Goal: Information Seeking & Learning: Learn about a topic

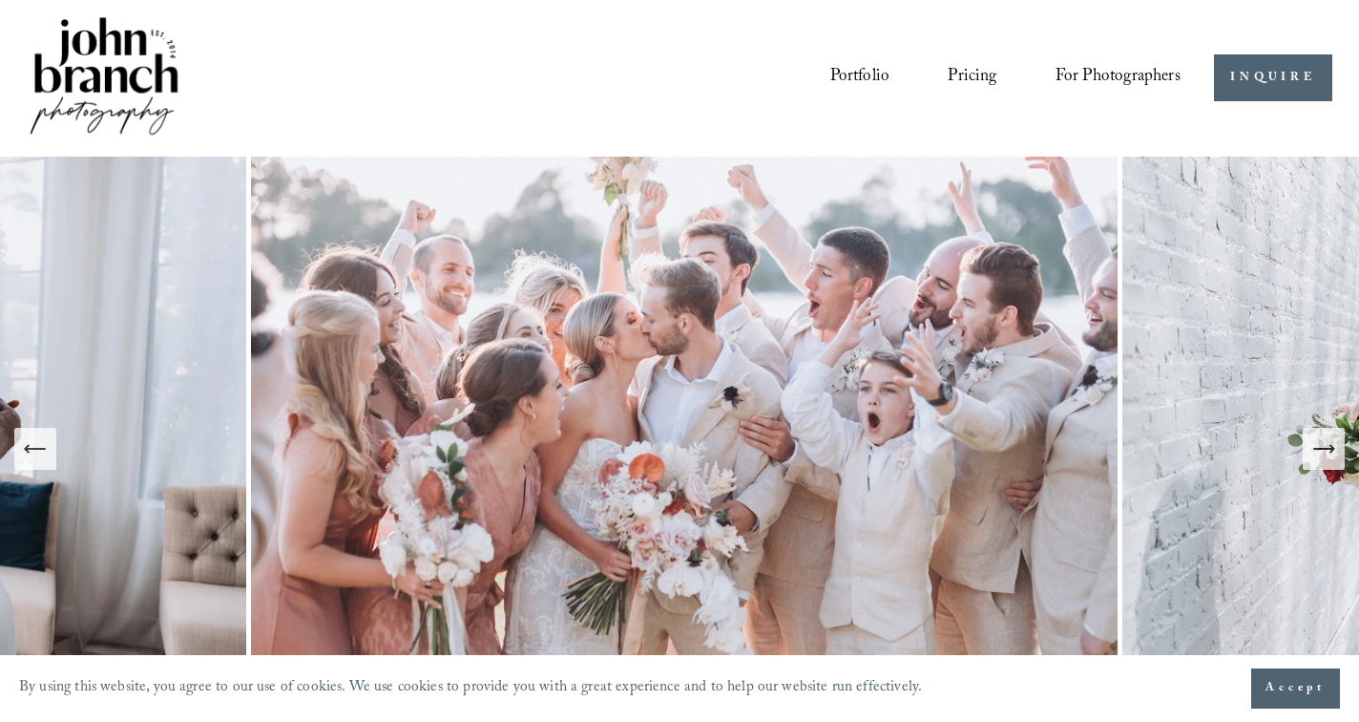
click at [973, 67] on link "Pricing" at bounding box center [972, 78] width 49 height 36
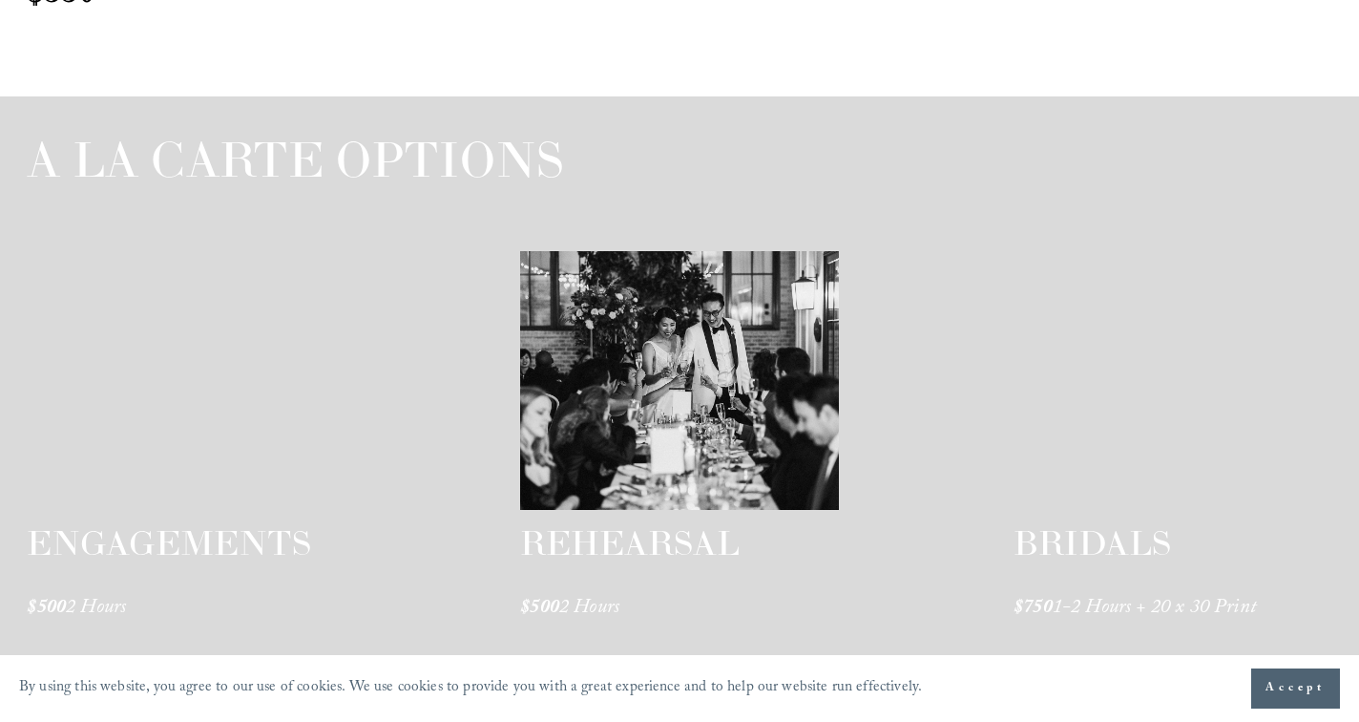
scroll to position [2896, 0]
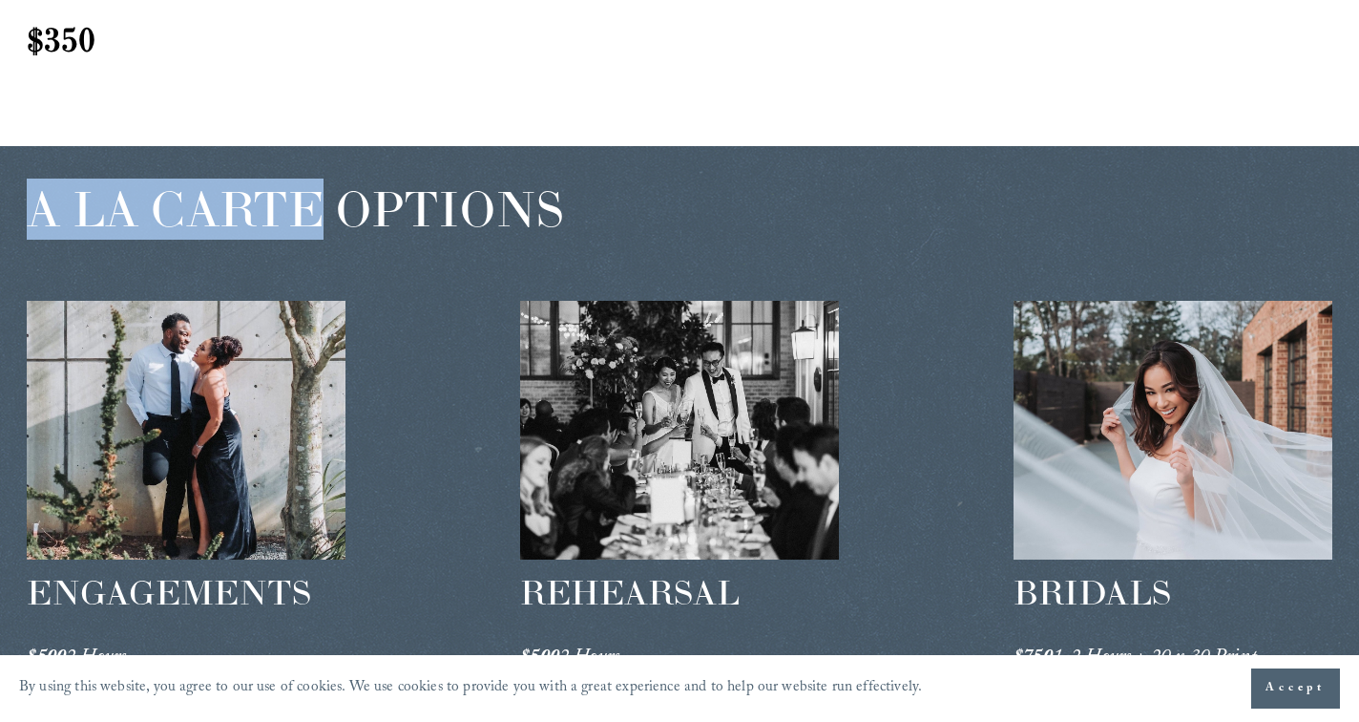
drag, startPoint x: 326, startPoint y: 234, endPoint x: 33, endPoint y: 231, distance: 293.1
click at [33, 231] on span "A LA CARTE OPTIONS" at bounding box center [295, 209] width 537 height 61
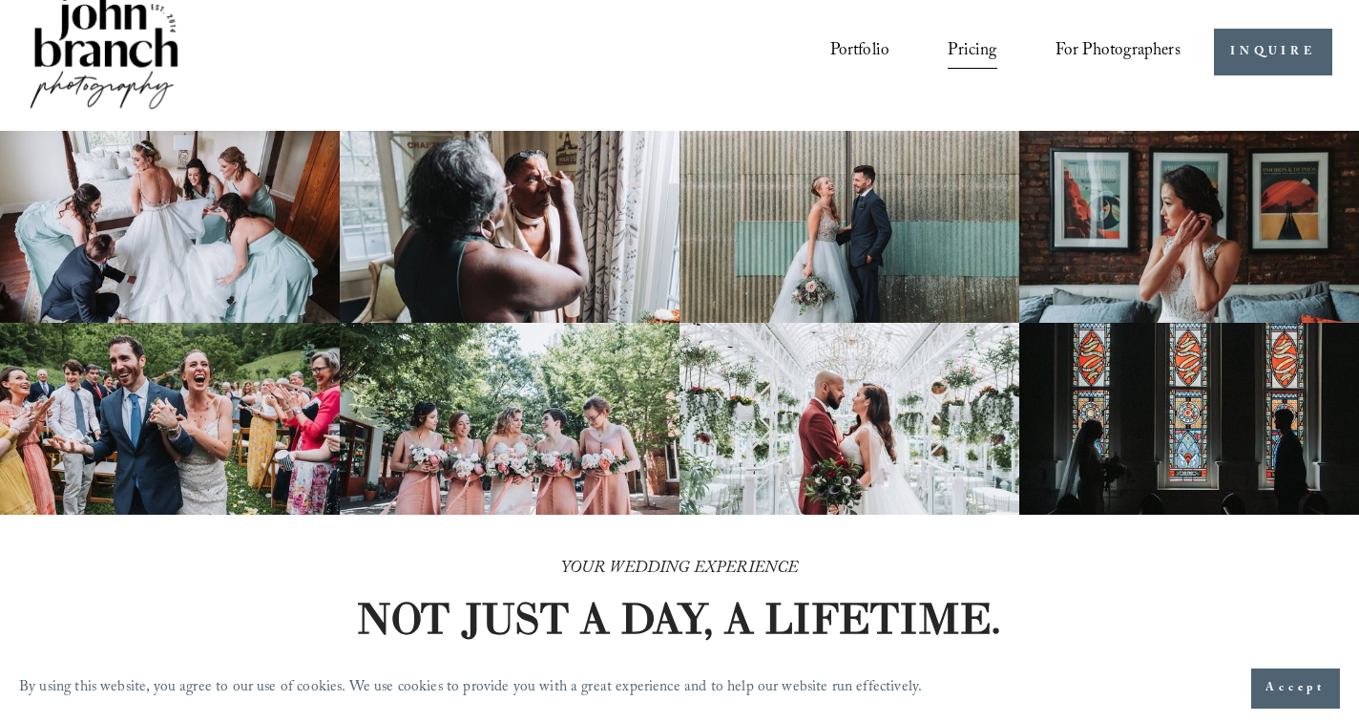
scroll to position [0, 0]
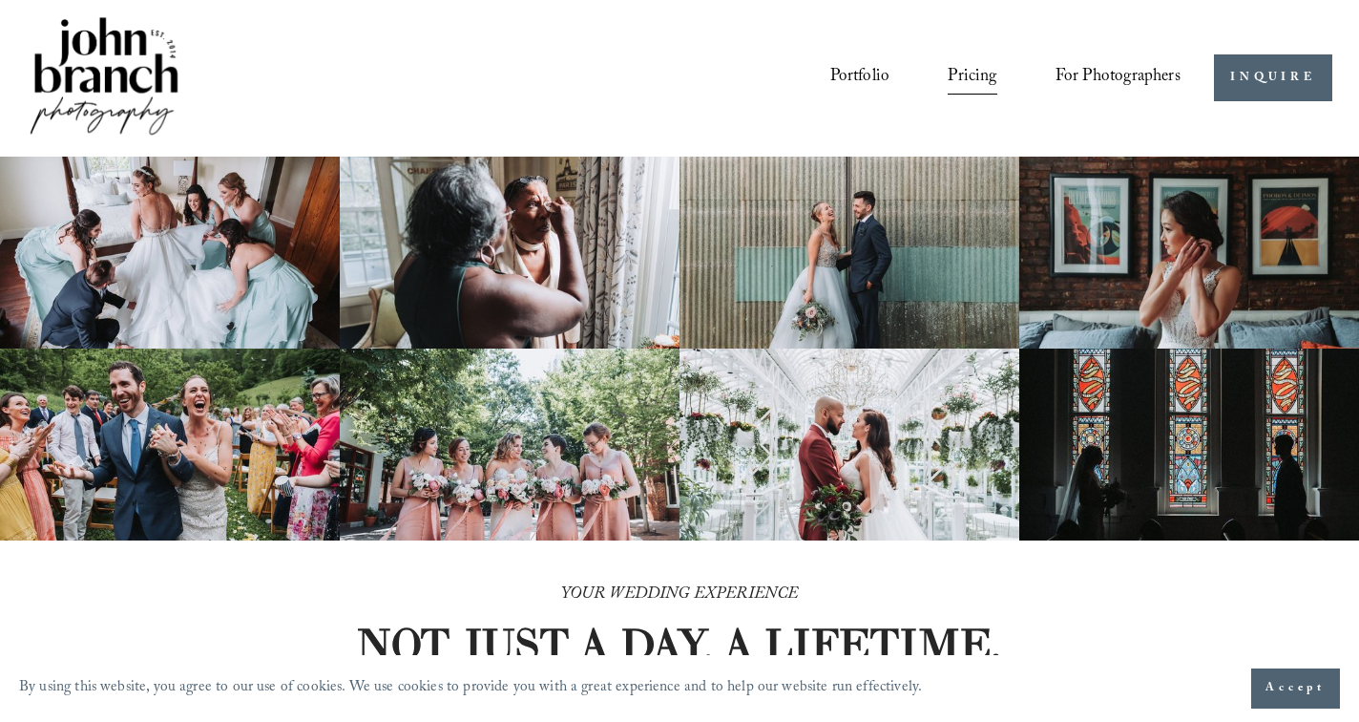
click at [144, 93] on img at bounding box center [104, 77] width 155 height 129
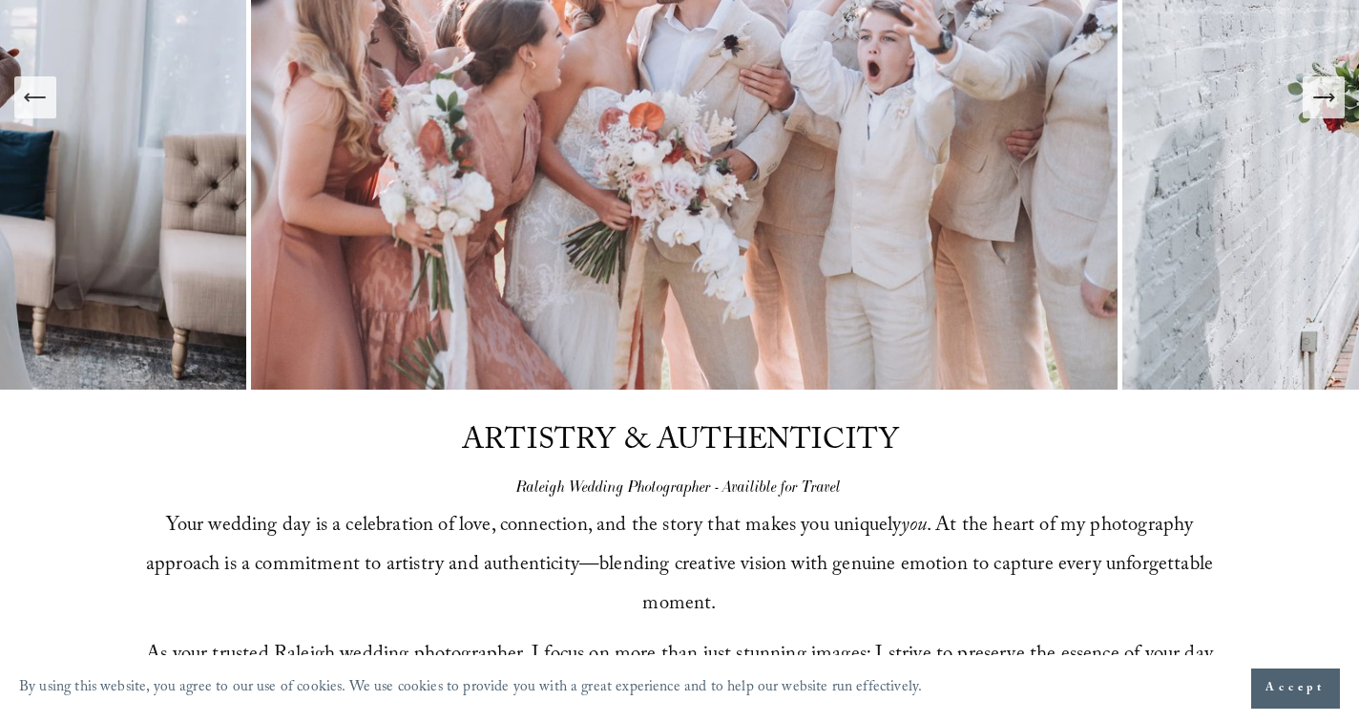
scroll to position [240, 0]
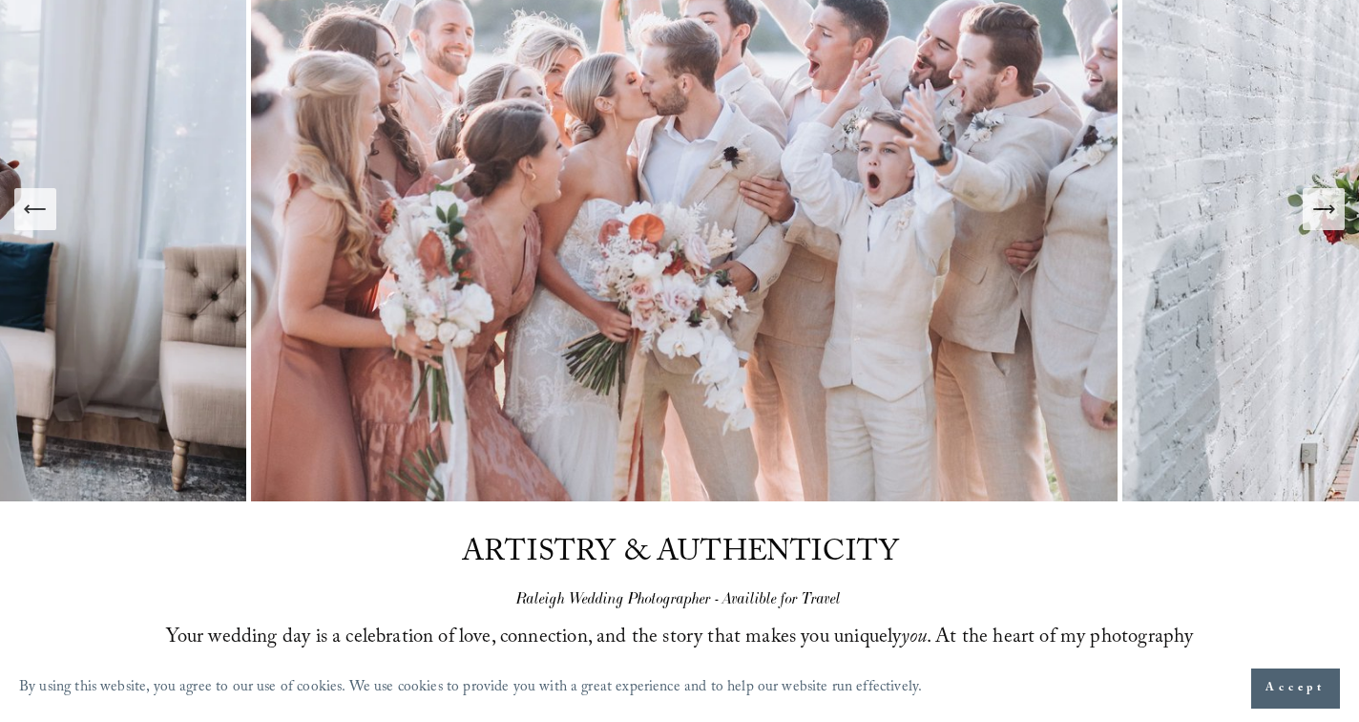
click at [1320, 229] on button "Next Slide" at bounding box center [1324, 209] width 42 height 42
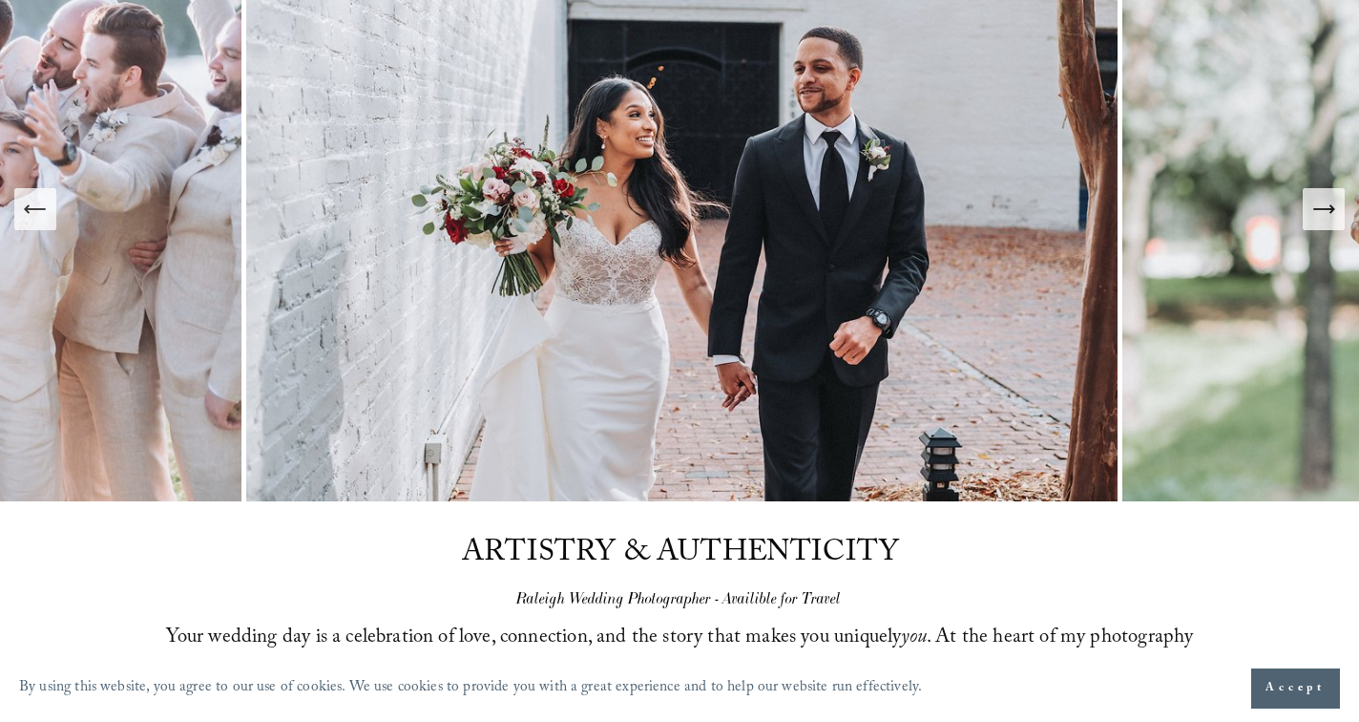
click at [1320, 227] on button "Next Slide" at bounding box center [1324, 209] width 42 height 42
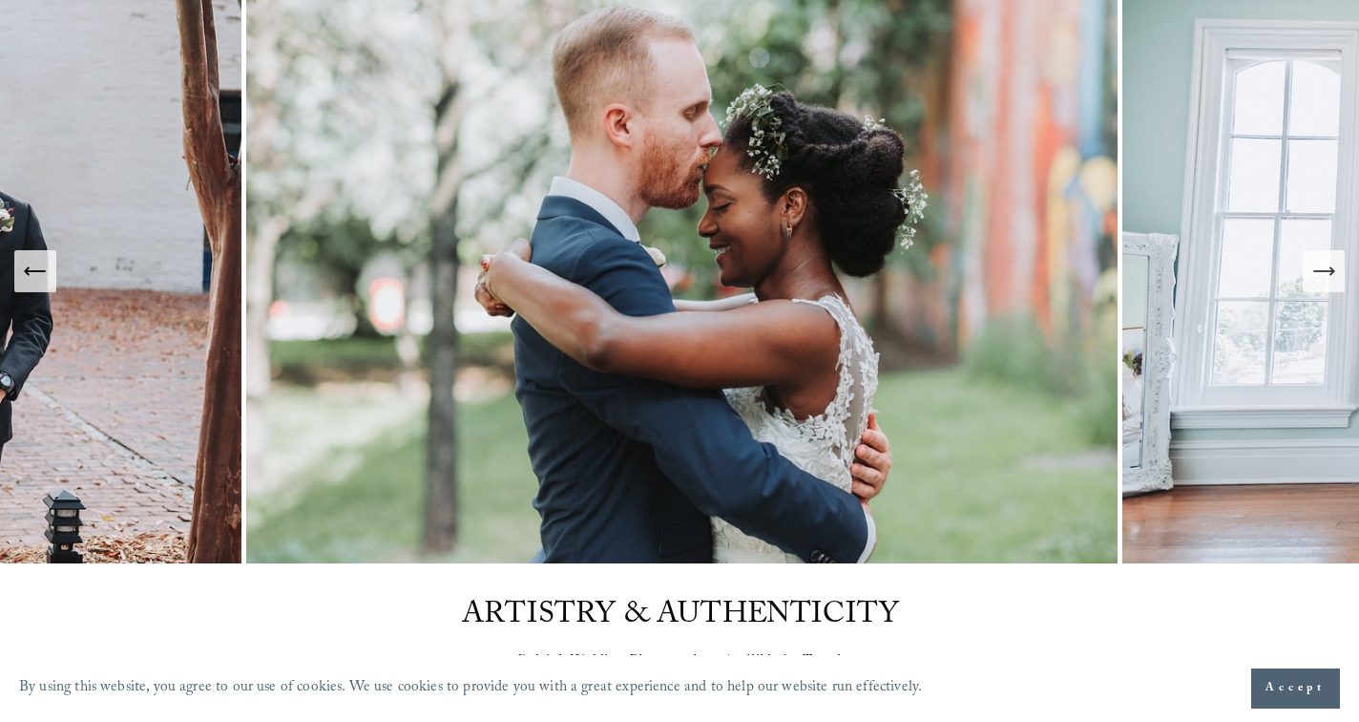
scroll to position [177, 0]
click at [1320, 263] on icon "Next Slide" at bounding box center [1324, 272] width 27 height 27
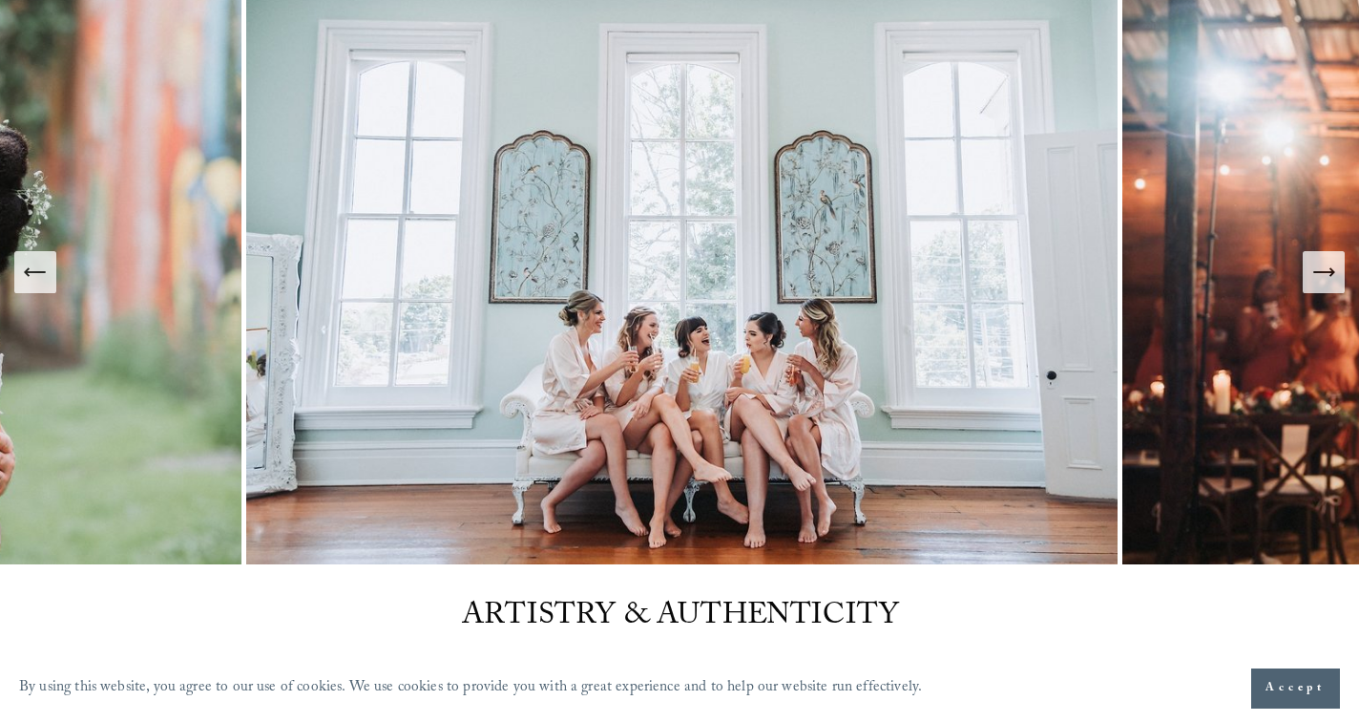
click at [1320, 263] on icon "Next Slide" at bounding box center [1324, 272] width 27 height 27
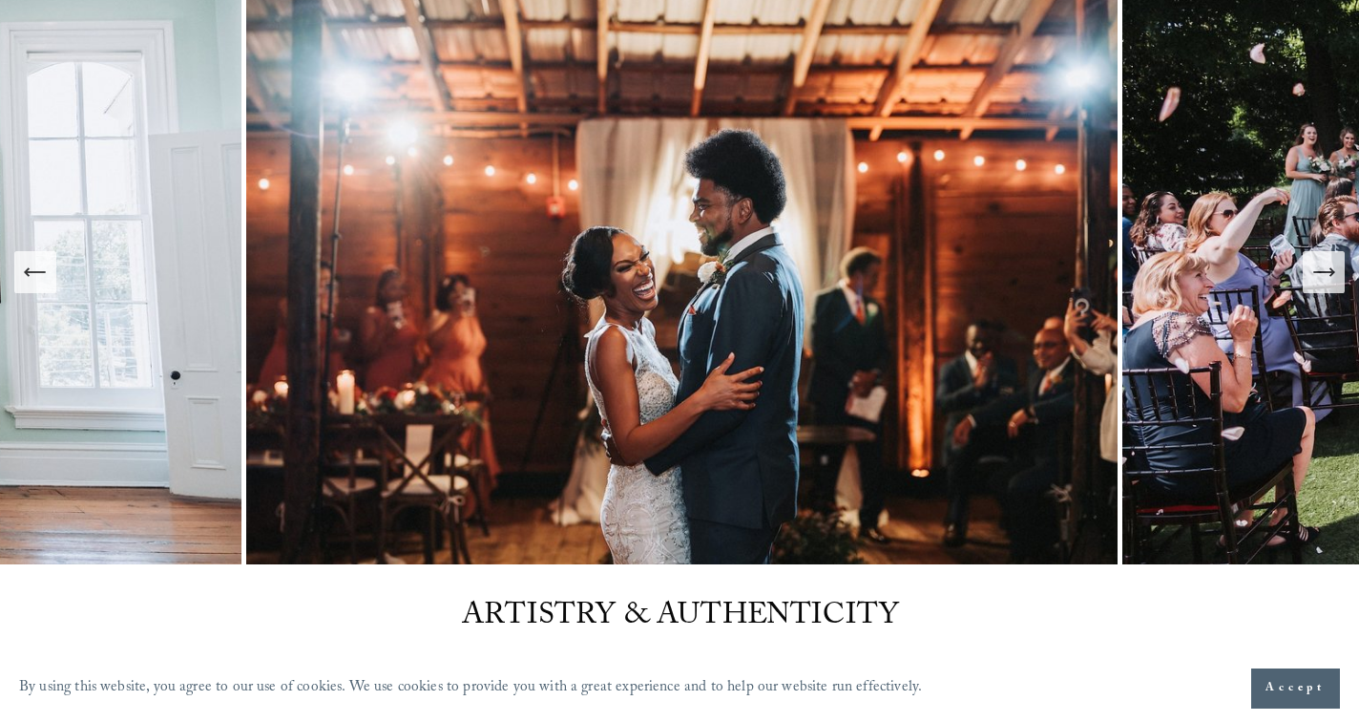
click at [1320, 263] on icon "Next Slide" at bounding box center [1324, 272] width 27 height 27
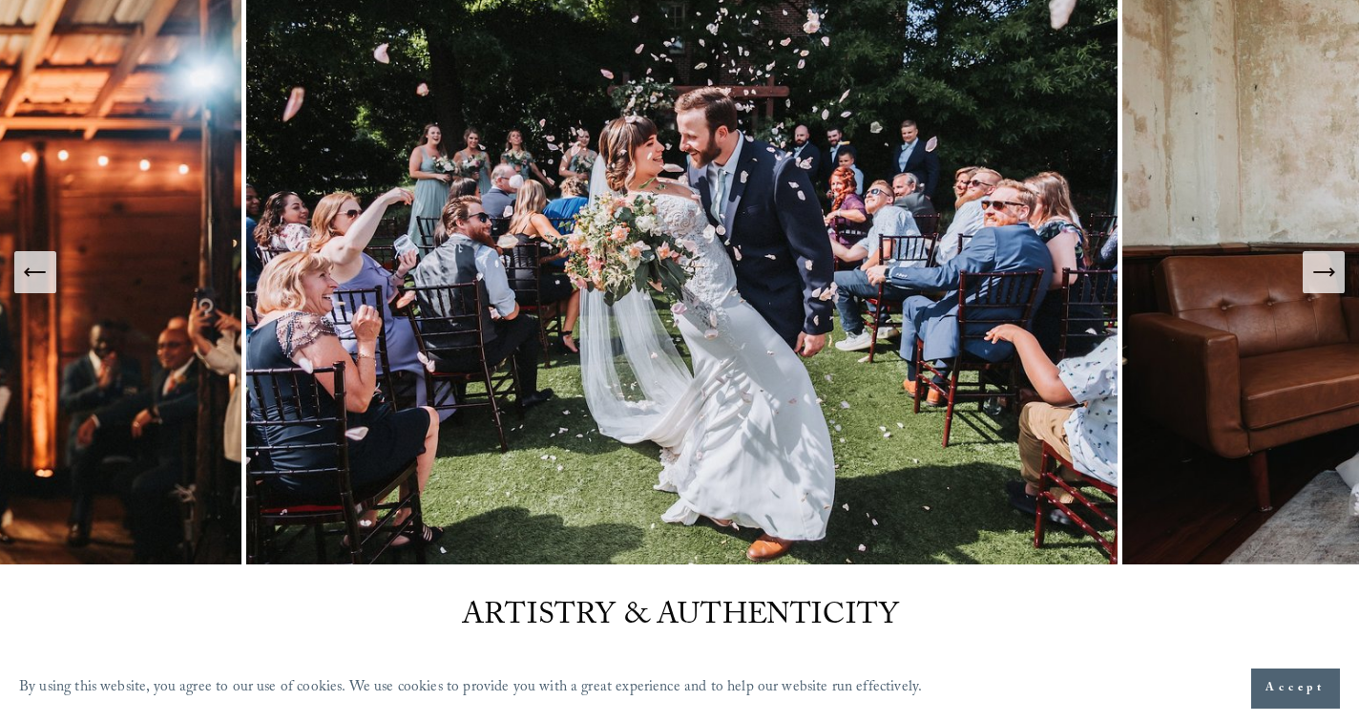
click at [1320, 263] on icon "Next Slide" at bounding box center [1324, 272] width 27 height 27
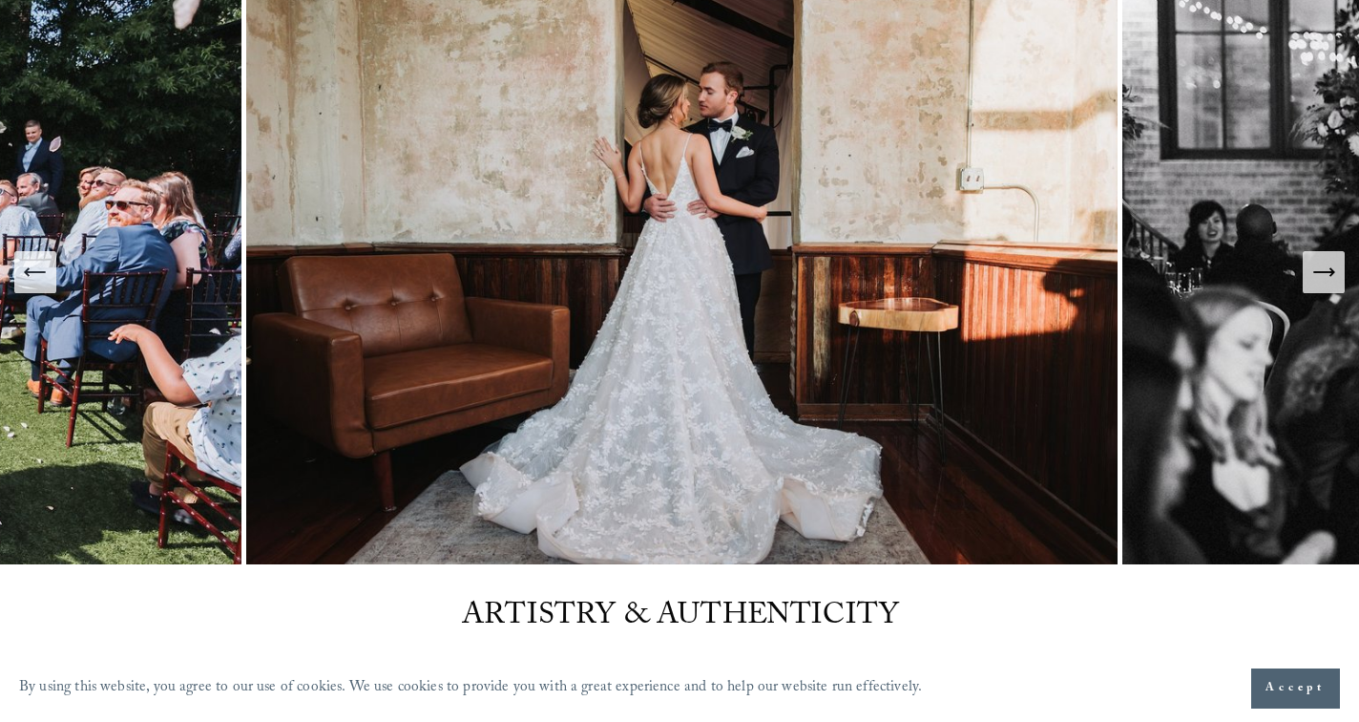
click at [1320, 263] on icon "Next Slide" at bounding box center [1324, 272] width 27 height 27
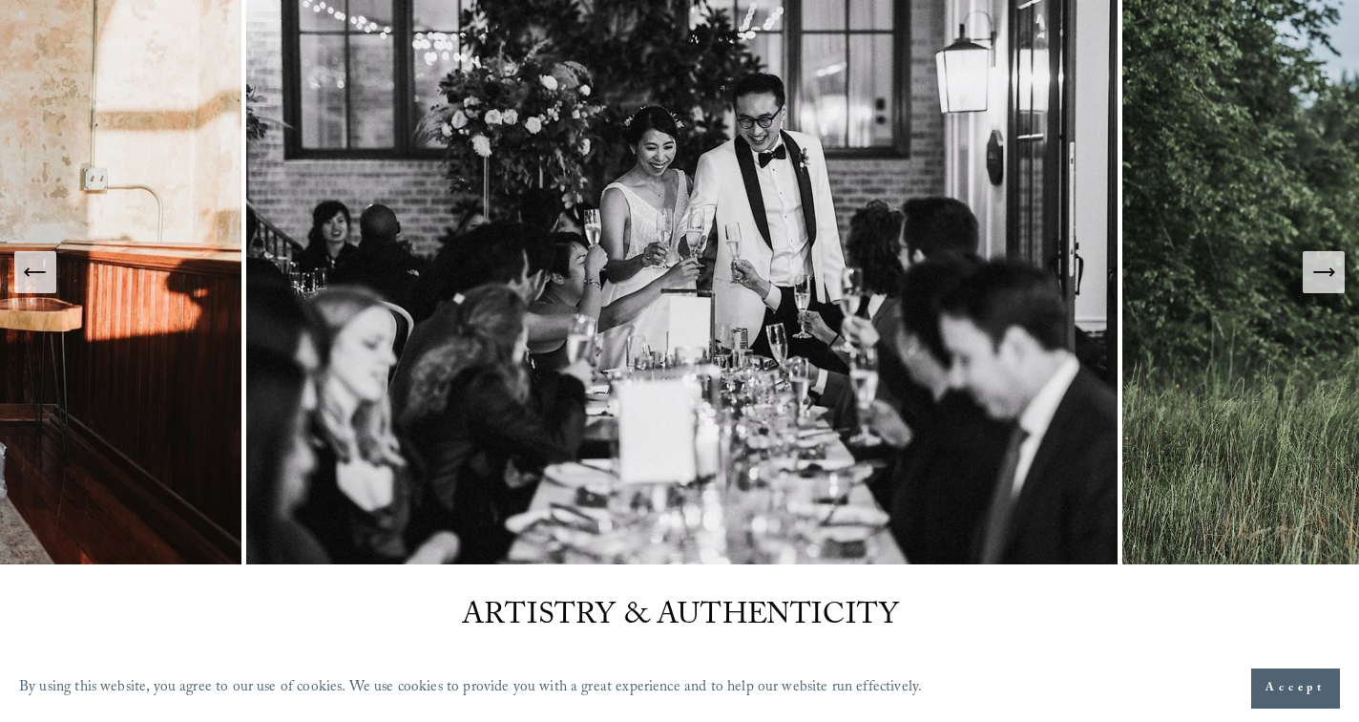
click at [1320, 263] on icon "Next Slide" at bounding box center [1324, 272] width 27 height 27
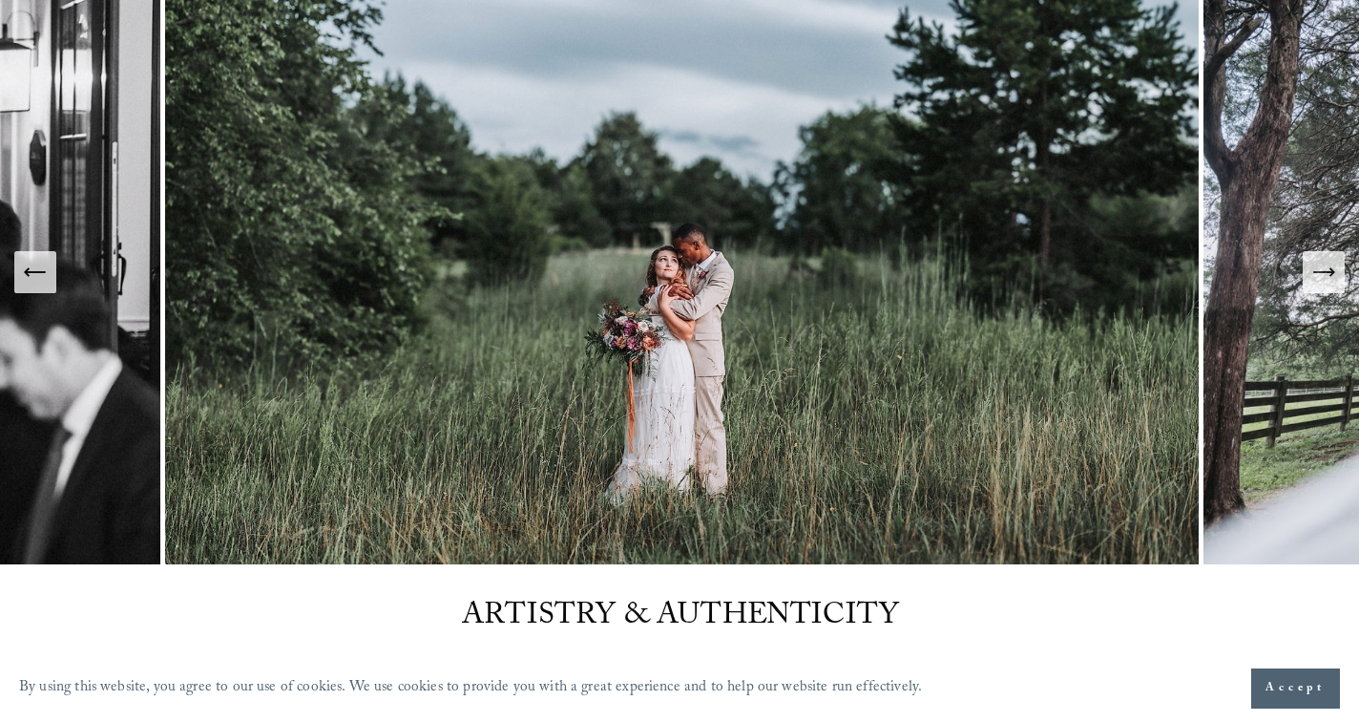
scroll to position [0, 0]
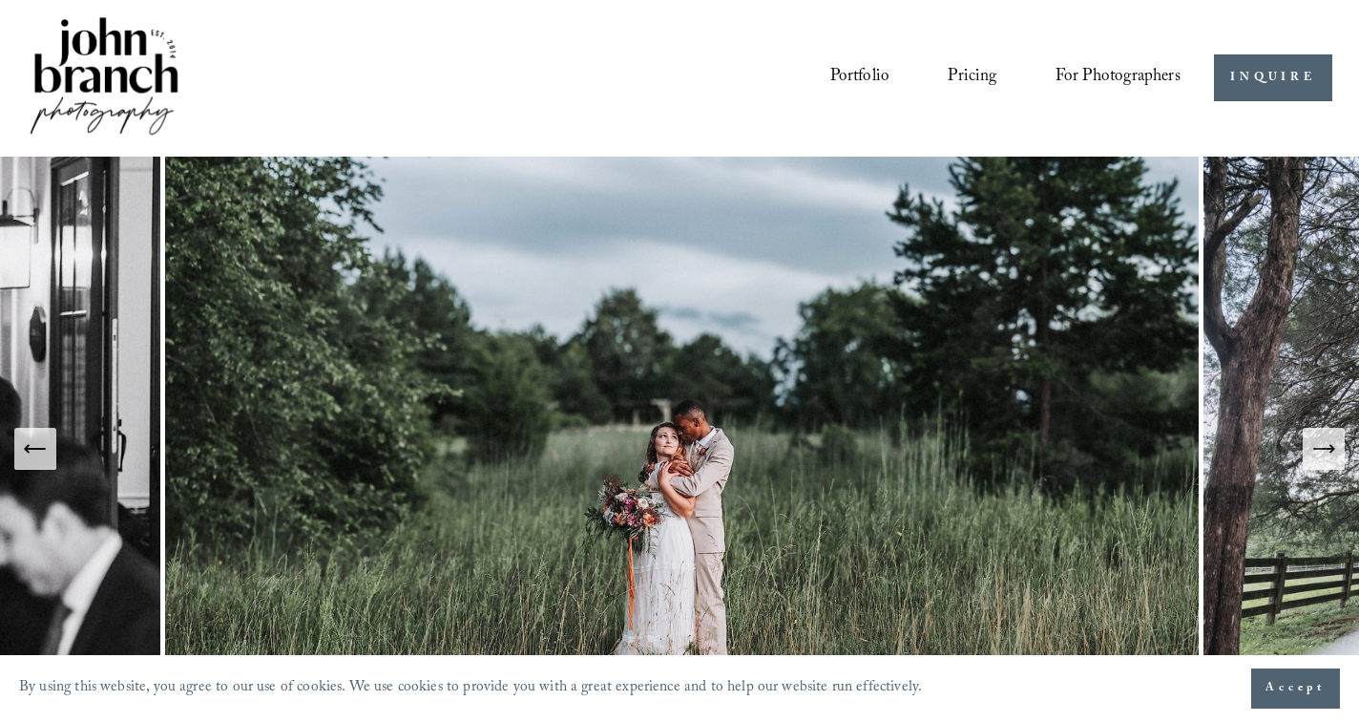
click at [848, 74] on link "Portfolio" at bounding box center [860, 78] width 60 height 36
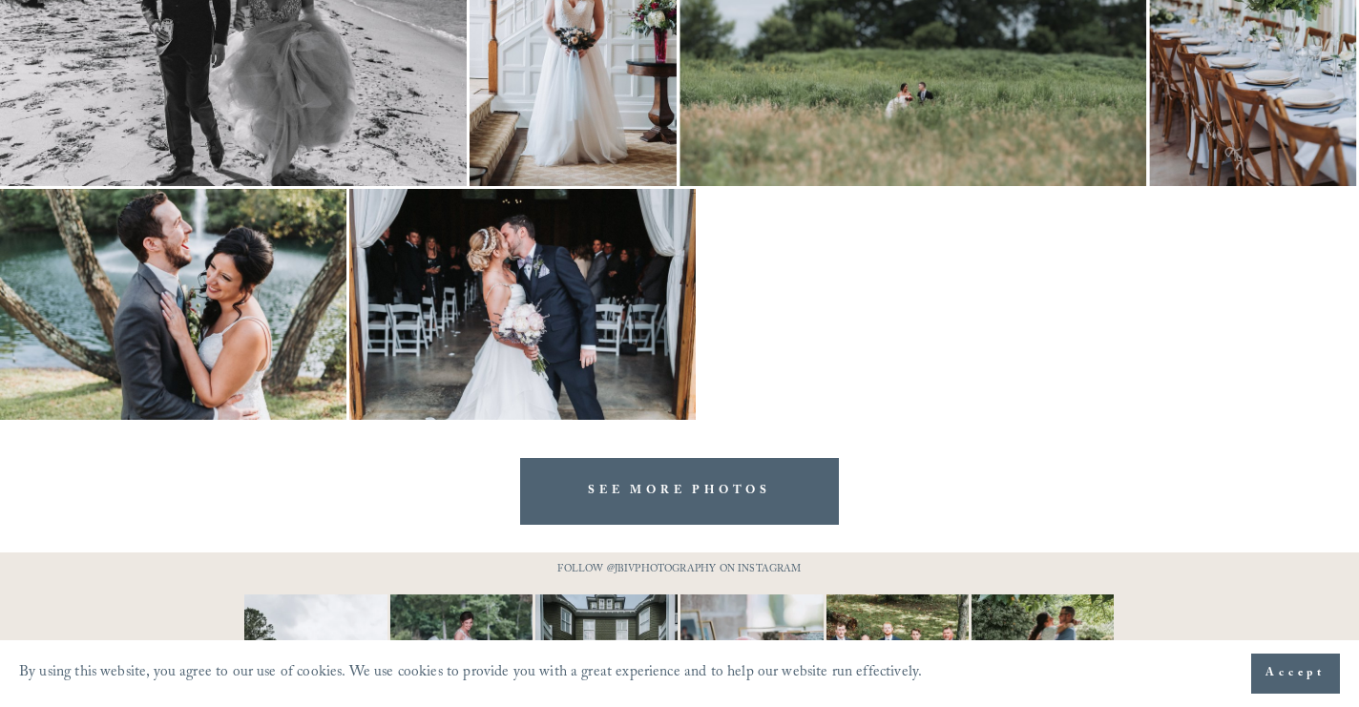
scroll to position [5431, 0]
